Goal: Browse casually: Explore the website without a specific task or goal

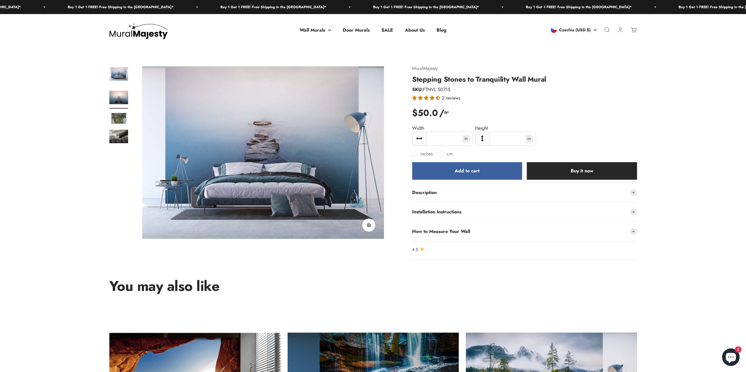
scroll to position [0, 249]
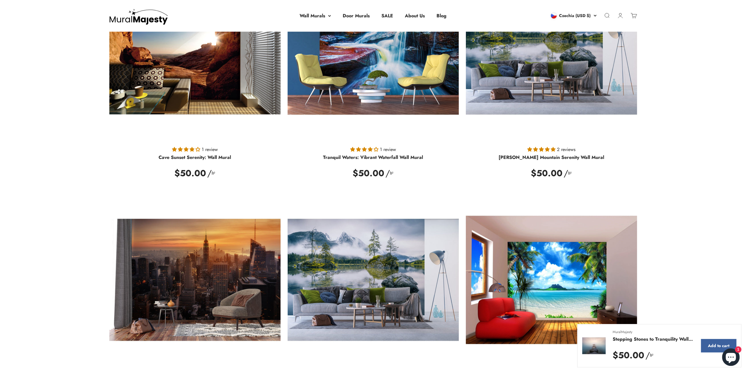
scroll to position [440, 0]
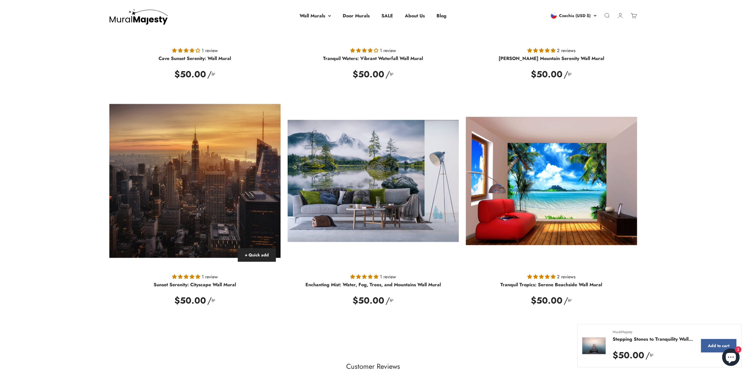
click at [159, 111] on img at bounding box center [194, 181] width 171 height 171
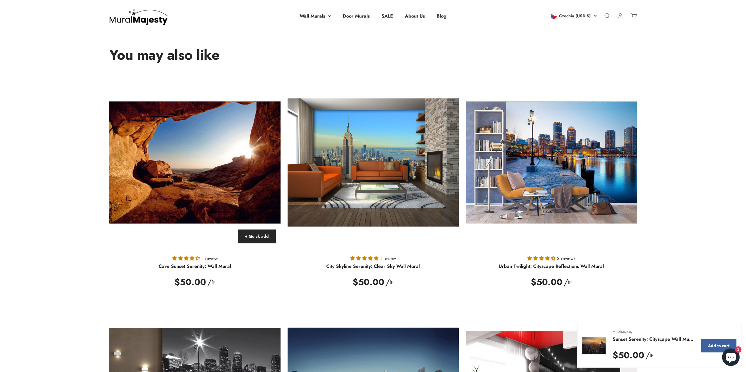
scroll to position [234, 0]
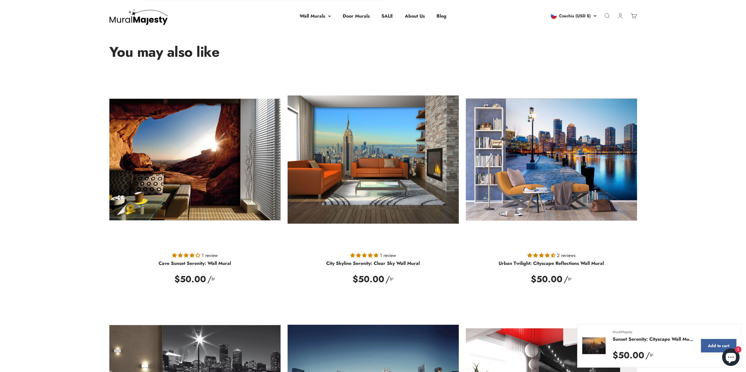
click at [136, 23] on img at bounding box center [138, 16] width 59 height 18
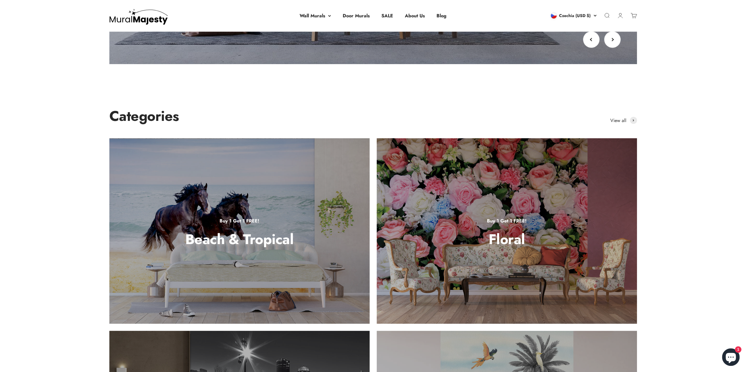
scroll to position [586, 0]
